Goal: Task Accomplishment & Management: Manage account settings

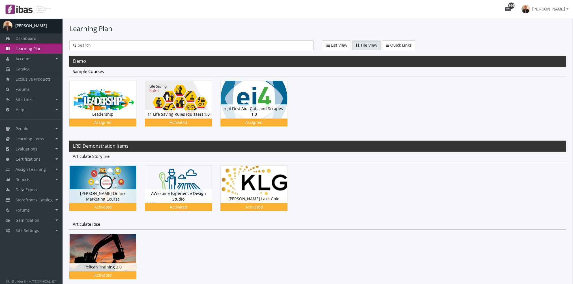
click at [540, 11] on span "[PERSON_NAME]" at bounding box center [548, 9] width 33 height 10
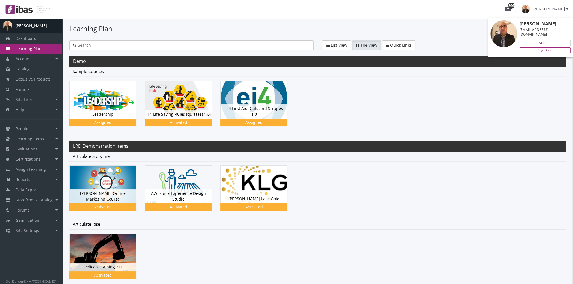
click at [540, 47] on link "Sign Out" at bounding box center [544, 50] width 51 height 6
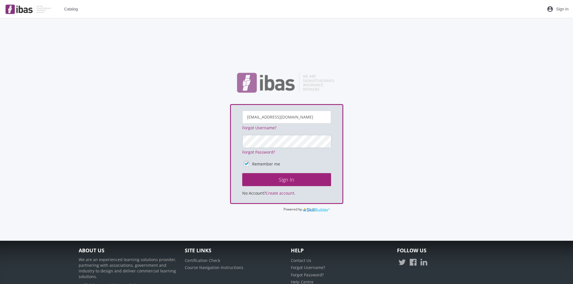
click at [242, 173] on button "Sign In" at bounding box center [286, 179] width 89 height 13
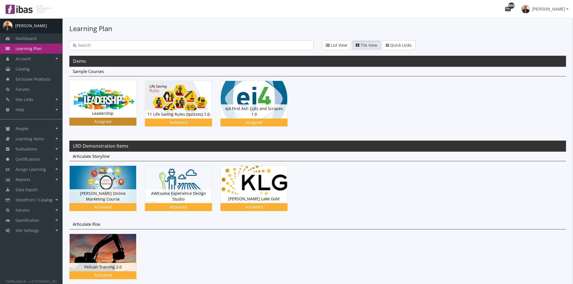
click at [105, 109] on div "Leadership Status Assigned" at bounding box center [103, 113] width 66 height 8
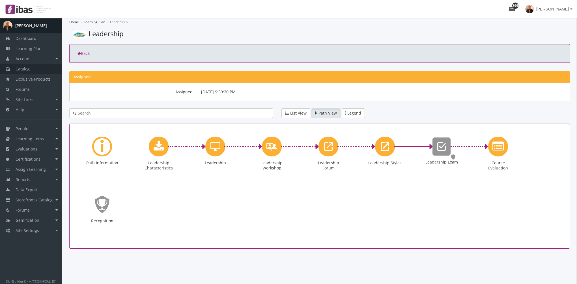
click at [32, 68] on link "Catalog" at bounding box center [31, 69] width 62 height 10
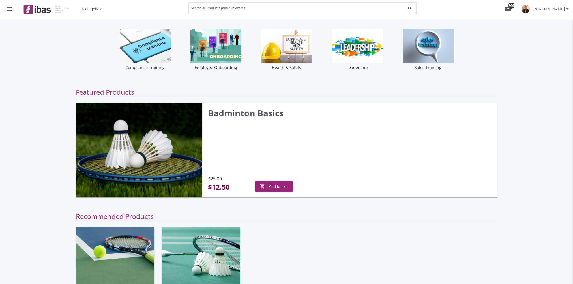
click at [211, 6] on div "Search all Products (enter keywords)" at bounding box center [298, 8] width 215 height 14
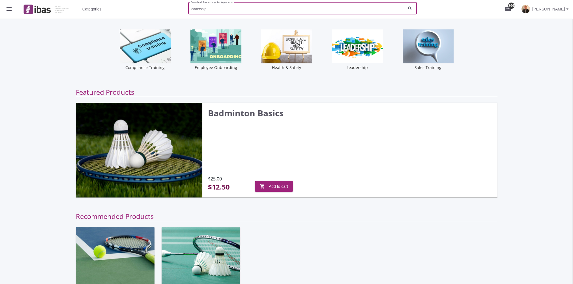
type input "leadership"
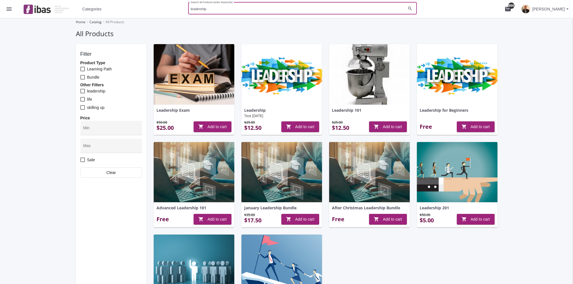
click at [274, 83] on img at bounding box center [281, 74] width 81 height 61
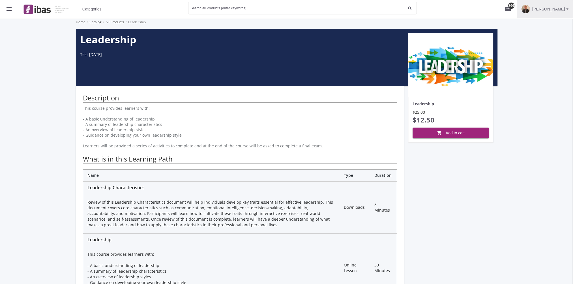
click at [554, 9] on span "[PERSON_NAME]" at bounding box center [548, 9] width 33 height 10
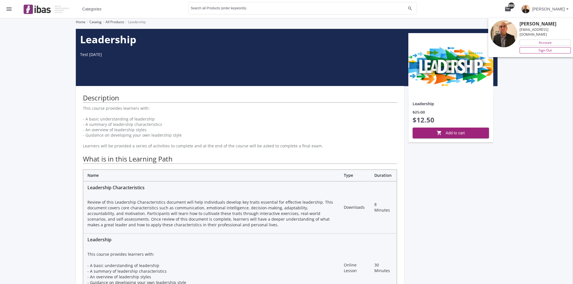
click at [547, 47] on link "Sign Out" at bounding box center [544, 50] width 51 height 6
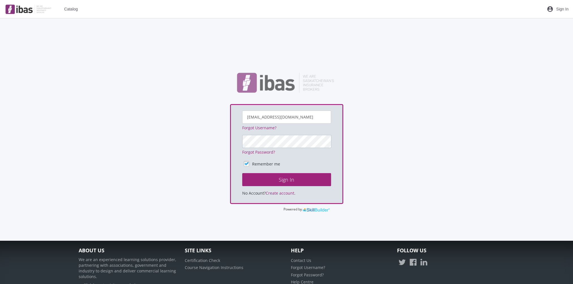
click at [242, 173] on button "Sign In" at bounding box center [286, 179] width 89 height 13
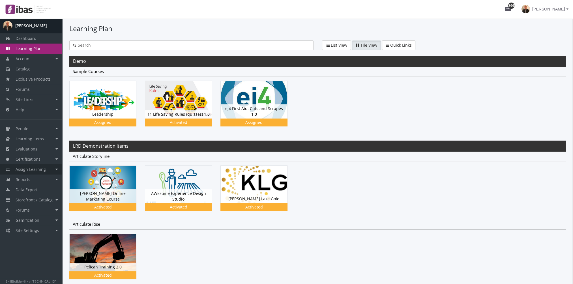
click at [40, 168] on span "Assign Learning" at bounding box center [31, 169] width 30 height 5
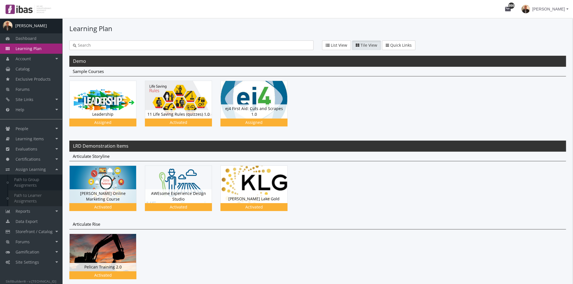
click at [37, 197] on link "Path to Learner Assignments" at bounding box center [35, 198] width 54 height 16
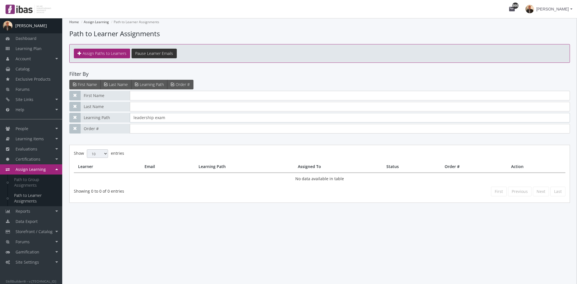
drag, startPoint x: 171, startPoint y: 119, endPoint x: 61, endPoint y: 119, distance: 110.3
click at [62, 119] on div "A Amit Ramchandani Dashboard Learning Plan Account Account Badges Certificates …" at bounding box center [288, 151] width 577 height 266
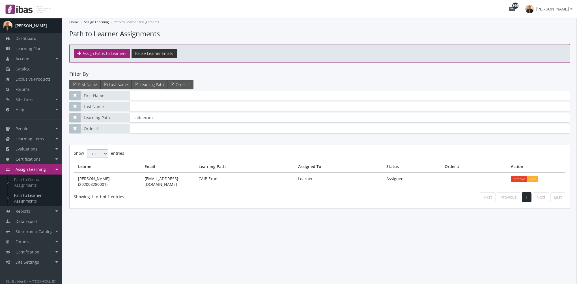
type input "caib exam"
click at [561, 12] on span "[PERSON_NAME]" at bounding box center [552, 9] width 33 height 10
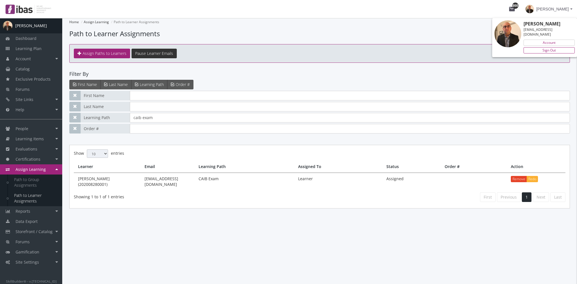
click at [557, 47] on link "Sign Out" at bounding box center [549, 50] width 51 height 6
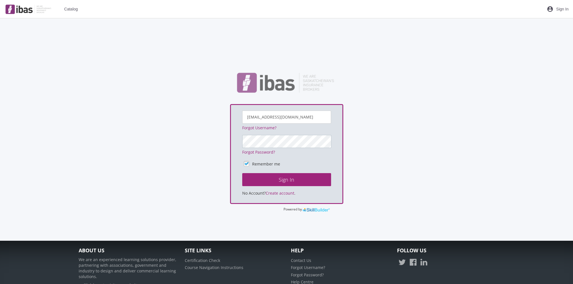
click at [242, 173] on button "Sign In" at bounding box center [286, 179] width 89 height 13
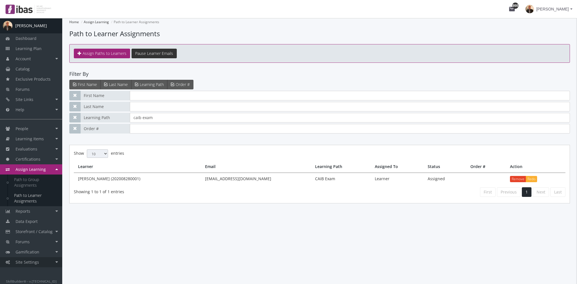
drag, startPoint x: 50, startPoint y: 264, endPoint x: 50, endPoint y: 260, distance: 3.8
click at [49, 264] on link "Site Settings" at bounding box center [31, 262] width 62 height 10
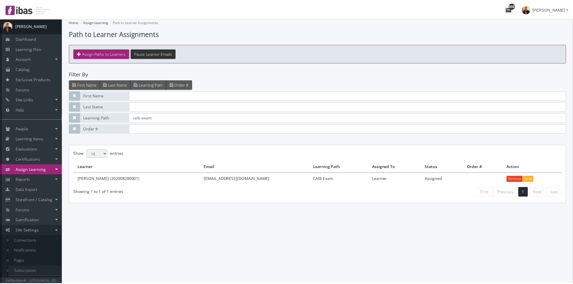
scroll to position [8, 0]
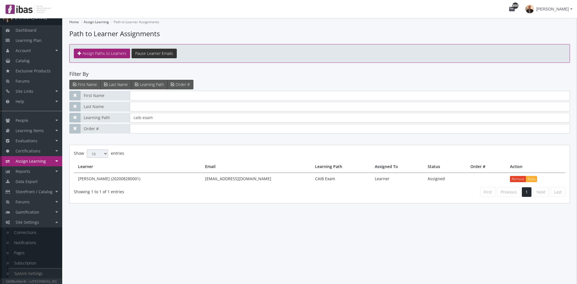
click at [46, 273] on link "System Settings" at bounding box center [35, 273] width 54 height 10
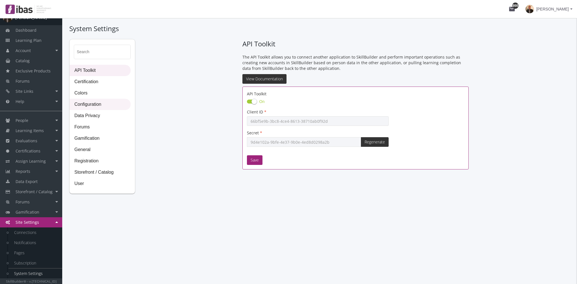
click at [103, 106] on span "Configuration" at bounding box center [100, 104] width 61 height 11
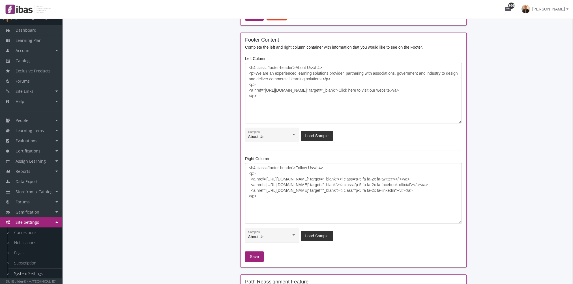
scroll to position [523, 0]
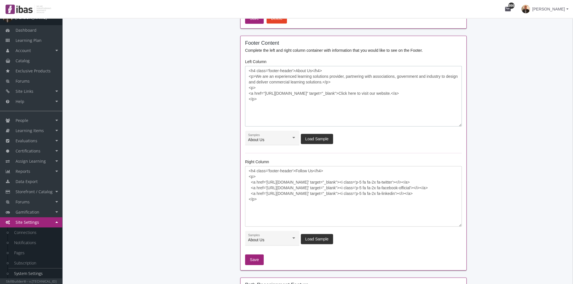
click at [276, 103] on textarea "<h4 class='footer-header'>About Us</h4> <p>We are an experienced learning solut…" at bounding box center [353, 96] width 217 height 61
drag, startPoint x: 255, startPoint y: 75, endPoint x: 323, endPoint y: 81, distance: 68.1
click at [323, 81] on textarea "<h4 class='footer-header'>About Us</h4> <p>We are an experienced learning solut…" at bounding box center [353, 96] width 217 height 61
click at [258, 76] on textarea "<h4 class='footer-header'>About Us</h4> <p>We are an experienced learning solut…" at bounding box center [353, 96] width 217 height 61
click at [291, 93] on textarea "<h4 class='footer-header'>About Us</h4> <p>We are an experienced learning solut…" at bounding box center [353, 96] width 217 height 61
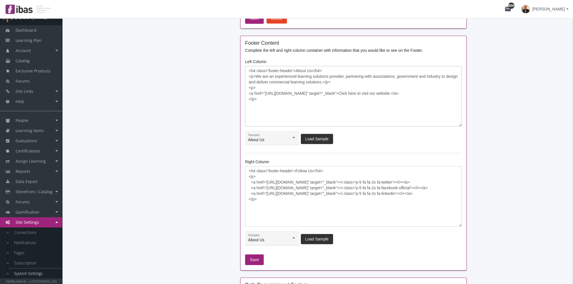
drag, startPoint x: 255, startPoint y: 75, endPoint x: 322, endPoint y: 84, distance: 67.9
click at [322, 84] on textarea "<h4 class='footer-header'>About Us</h4> <p>We are an experienced learning solut…" at bounding box center [353, 96] width 217 height 61
paste textarea "IBAS is a voluntary, membership-based, not-for-profit organization, representin…"
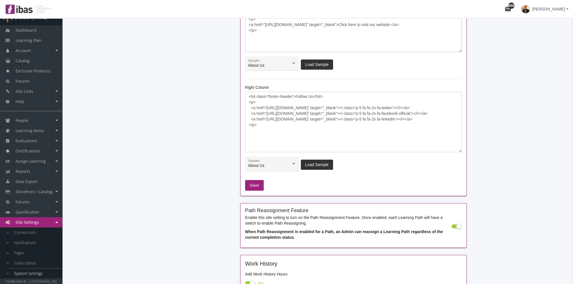
scroll to position [664, 0]
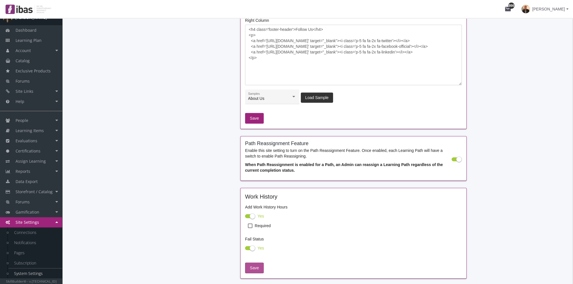
type textarea "<h4 class='footer-header'>About Us</h4> <p>IBAS is a voluntary, membership-base…"
click at [257, 266] on span "Save" at bounding box center [254, 268] width 9 height 10
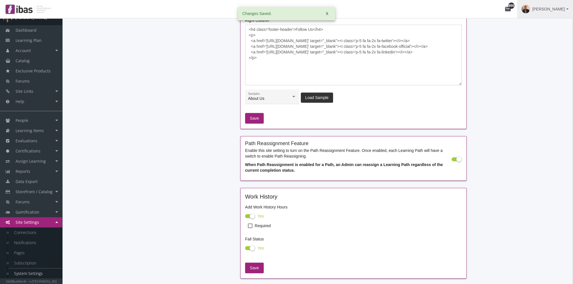
click at [557, 9] on span "[PERSON_NAME]" at bounding box center [548, 9] width 33 height 10
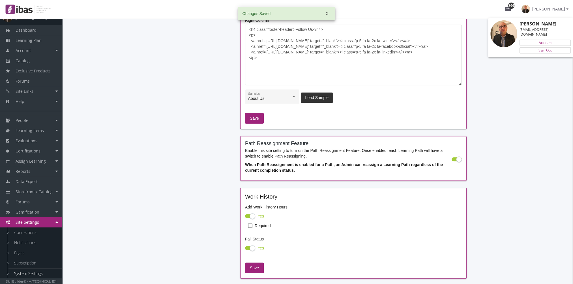
drag, startPoint x: 545, startPoint y: 46, endPoint x: 539, endPoint y: 46, distance: 6.3
click at [545, 47] on link "Sign Out" at bounding box center [544, 50] width 51 height 6
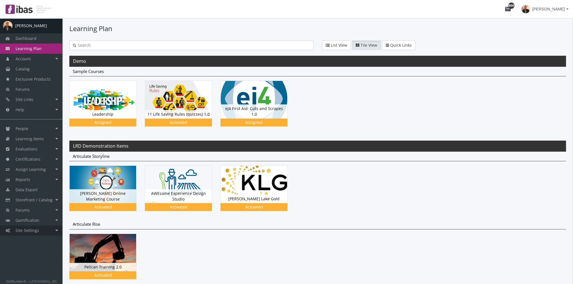
click at [43, 228] on link "Site Settings" at bounding box center [31, 230] width 62 height 10
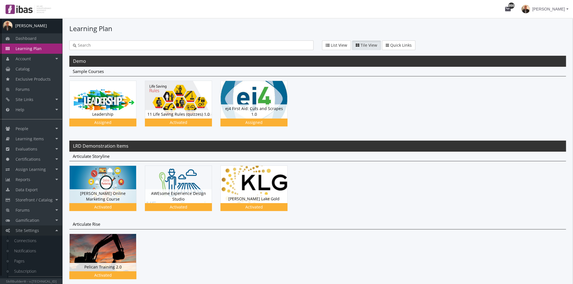
scroll to position [8, 0]
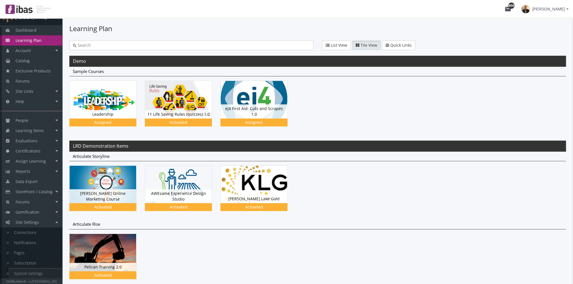
click at [38, 268] on link "System Settings" at bounding box center [35, 273] width 54 height 10
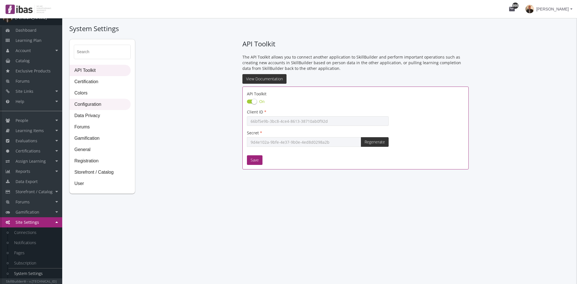
click at [101, 104] on span "Configuration" at bounding box center [100, 104] width 61 height 11
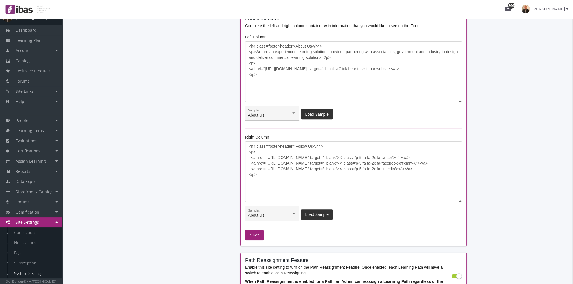
scroll to position [537, 0]
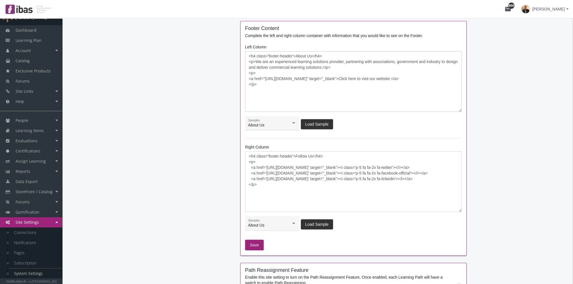
click at [270, 59] on textarea "<h4 class='footer-header'>About Us</h4> <p>We are an experienced learning solut…" at bounding box center [353, 81] width 217 height 61
drag, startPoint x: 255, startPoint y: 60, endPoint x: 322, endPoint y: 69, distance: 68.2
click at [322, 69] on textarea "<h4 class='footer-header'>About Us</h4> <p>We are an experienced learning solut…" at bounding box center [353, 81] width 217 height 61
drag, startPoint x: 255, startPoint y: 83, endPoint x: 263, endPoint y: 76, distance: 10.2
click at [257, 82] on textarea "<h4 class='footer-header'>About Us</h4> <p>We are an experienced learning solut…" at bounding box center [353, 81] width 217 height 61
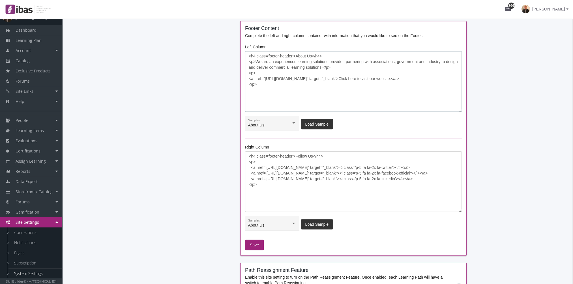
drag, startPoint x: 255, startPoint y: 62, endPoint x: 323, endPoint y: 68, distance: 67.9
click at [323, 68] on textarea "<h4 class='footer-header'>About Us</h4> <p>We are an experienced learning solut…" at bounding box center [353, 81] width 217 height 61
paste textarea "IBAS is a voluntary, membership-based, not-for-profit organization, representin…"
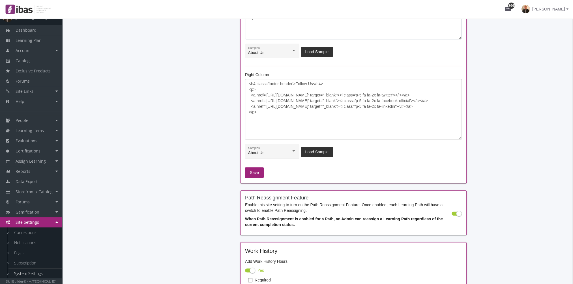
scroll to position [679, 0]
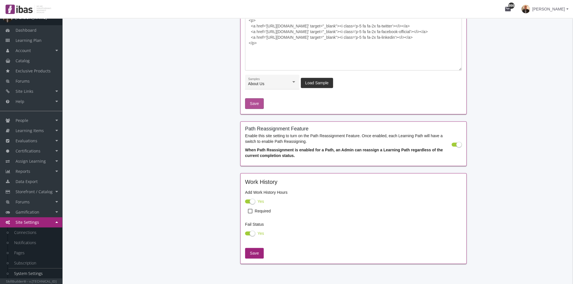
type textarea "<h4 class='footer-header'>About Us</h4> <p>IBAS is a voluntary, membership-base…"
click at [251, 102] on span "Save" at bounding box center [254, 103] width 9 height 10
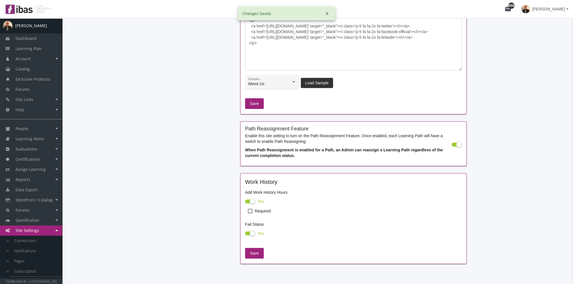
click at [543, 8] on span "[PERSON_NAME]" at bounding box center [548, 9] width 33 height 10
click at [548, 47] on link "Sign Out" at bounding box center [544, 50] width 51 height 6
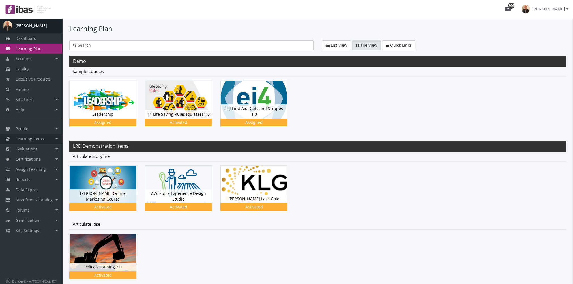
click at [43, 137] on span "Learning Items" at bounding box center [30, 138] width 28 height 5
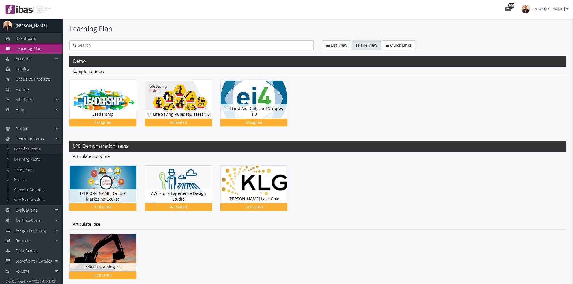
click at [41, 147] on link "Learning Items" at bounding box center [35, 149] width 54 height 10
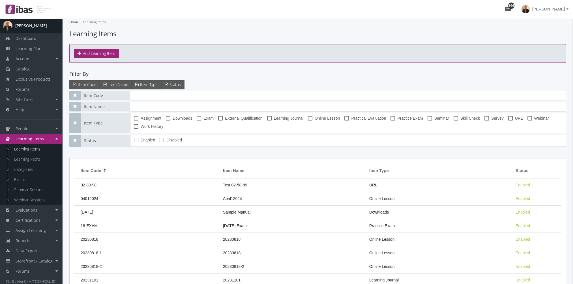
click at [150, 110] on input "text" at bounding box center [348, 107] width 436 height 10
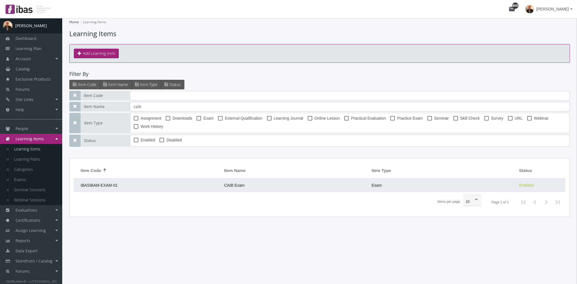
type input "caib"
click at [175, 188] on td "IBASIBAM-EXAM-01" at bounding box center [147, 185] width 147 height 14
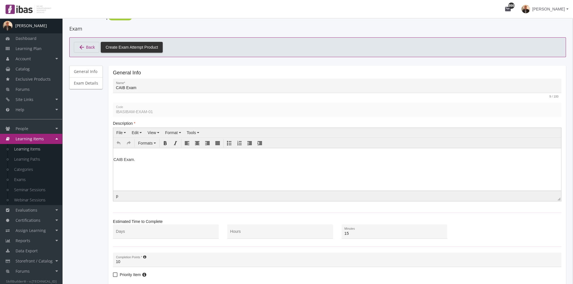
scroll to position [28, 0]
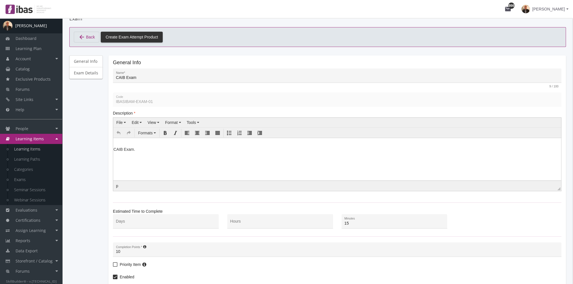
drag, startPoint x: 141, startPoint y: 156, endPoint x: 142, endPoint y: 150, distance: 6.0
click at [141, 155] on html "CAIB Exam." at bounding box center [337, 146] width 448 height 17
drag, startPoint x: 146, startPoint y: 147, endPoint x: 220, endPoint y: 282, distance: 154.7
click at [113, 145] on html "CAIB Exam." at bounding box center [337, 146] width 448 height 17
paste body
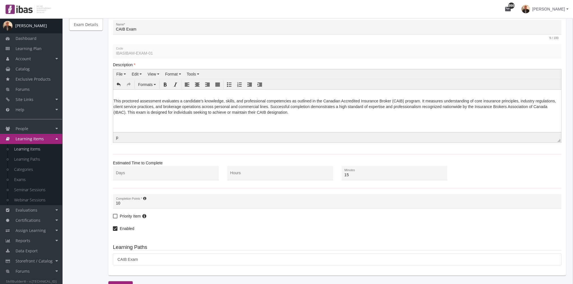
scroll to position [112, 0]
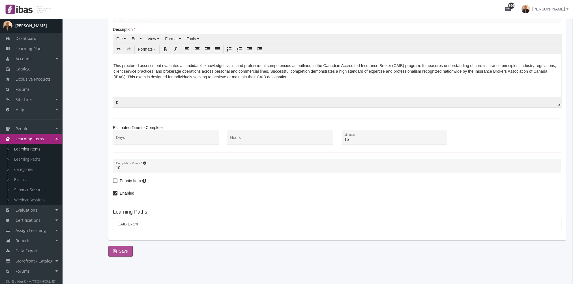
click at [123, 247] on span "Save" at bounding box center [120, 251] width 15 height 10
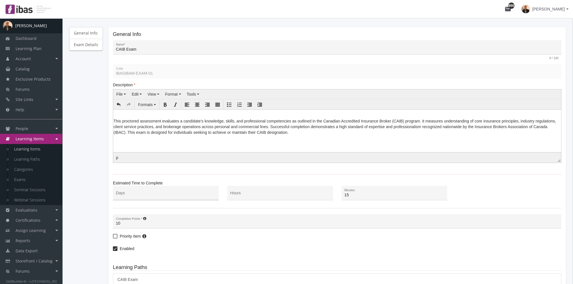
scroll to position [0, 0]
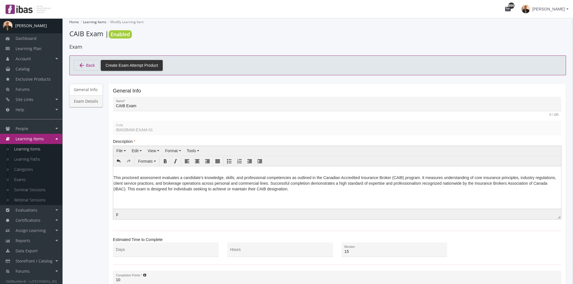
click at [88, 104] on link "Exam Details" at bounding box center [85, 101] width 33 height 12
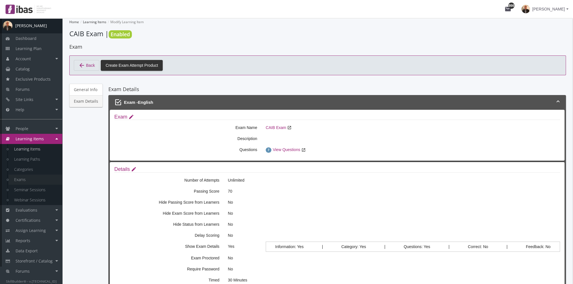
click at [36, 179] on link "Exams" at bounding box center [35, 180] width 54 height 10
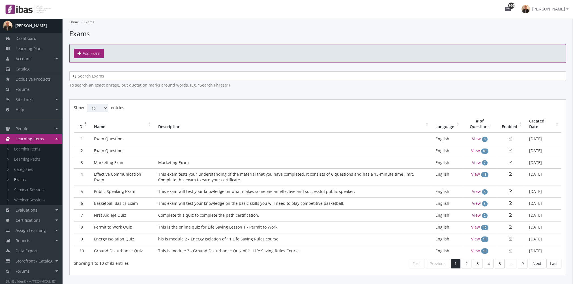
click at [118, 75] on input "text" at bounding box center [319, 76] width 486 height 6
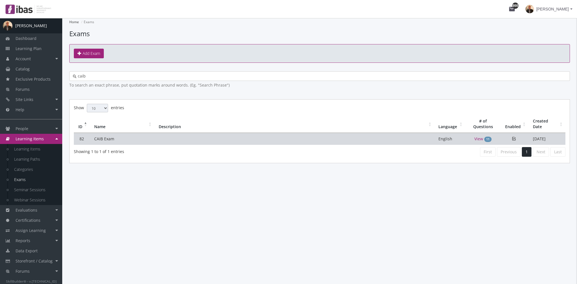
type input "caib"
click at [125, 138] on td "CAIB Exam" at bounding box center [122, 139] width 64 height 12
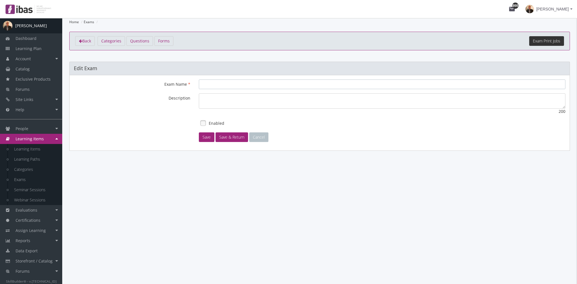
type input "CAIB Exam"
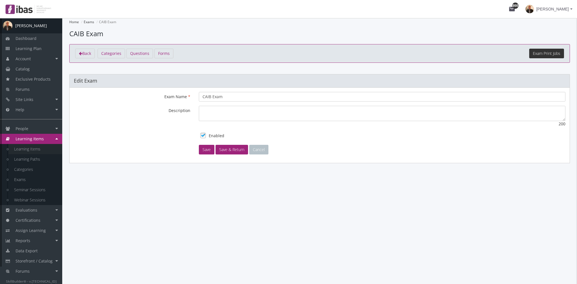
click at [41, 148] on link "Learning Items" at bounding box center [35, 149] width 54 height 10
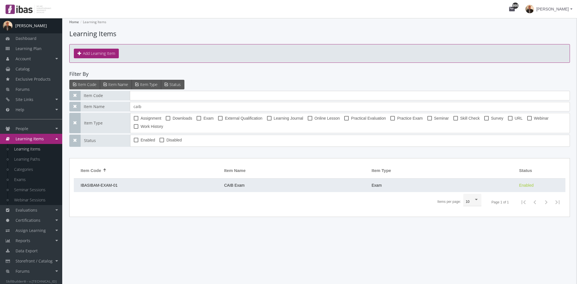
click at [203, 185] on td "IBASIBAM-EXAM-01" at bounding box center [147, 185] width 147 height 14
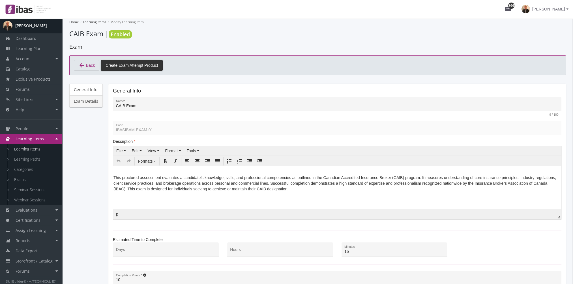
click at [95, 102] on link "Exam Details" at bounding box center [85, 101] width 33 height 12
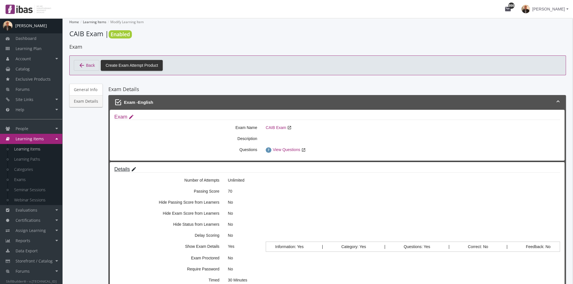
click at [133, 169] on mat-icon "edit" at bounding box center [134, 169] width 6 height 6
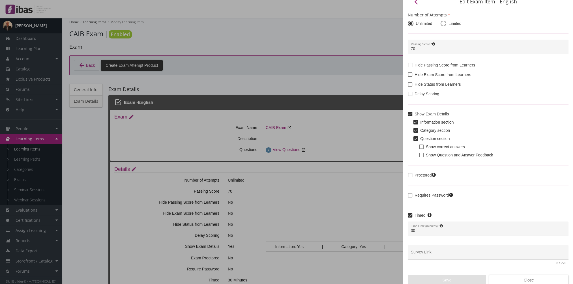
scroll to position [9, 0]
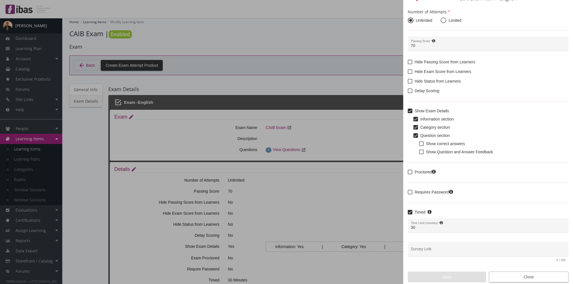
click at [519, 275] on span "Close" at bounding box center [529, 277] width 70 height 10
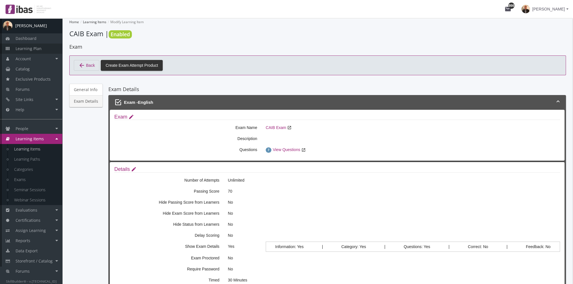
click at [28, 50] on span "Learning Plan" at bounding box center [29, 48] width 26 height 5
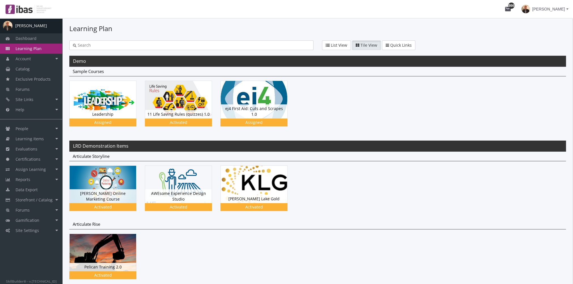
click at [558, 11] on span "[PERSON_NAME]" at bounding box center [548, 9] width 33 height 10
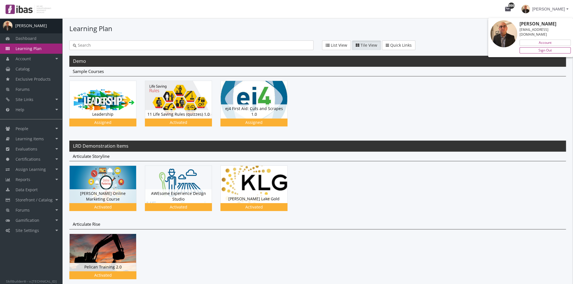
click at [549, 47] on link "Sign Out" at bounding box center [544, 50] width 51 height 6
